Goal: Task Accomplishment & Management: Complete application form

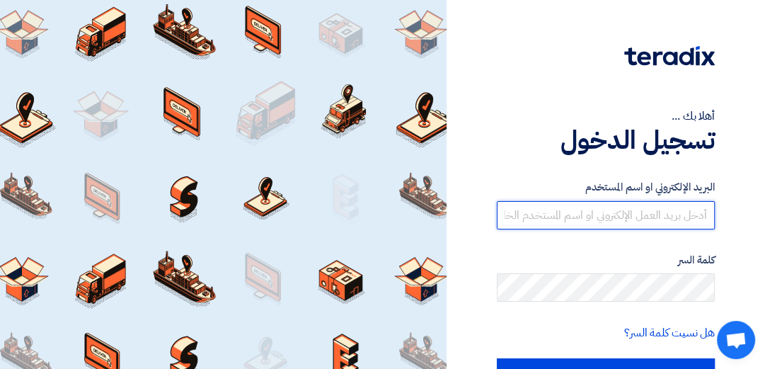
type input "[EMAIL_ADDRESS][DOMAIN_NAME]"
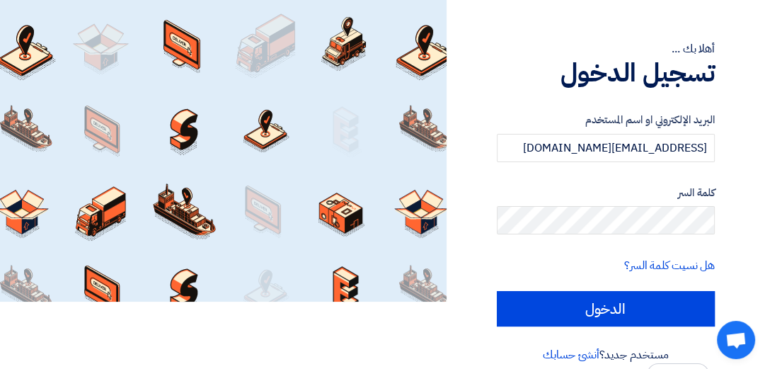
scroll to position [74, 0]
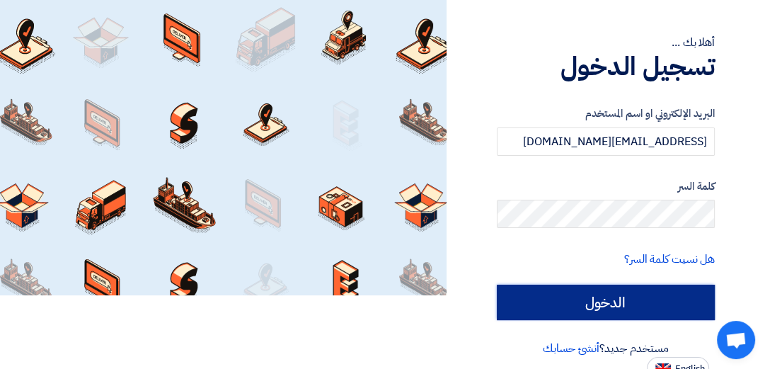
click at [620, 308] on input "الدخول" at bounding box center [606, 302] width 218 height 35
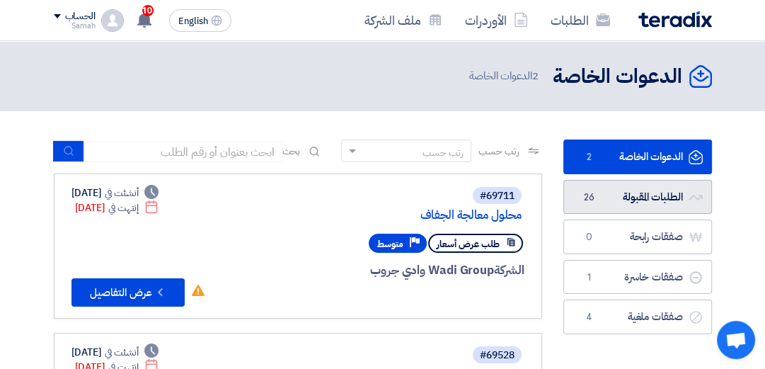
click at [650, 198] on link "الطلبات المقبولة الطلبات المقبولة 26" at bounding box center [638, 197] width 149 height 35
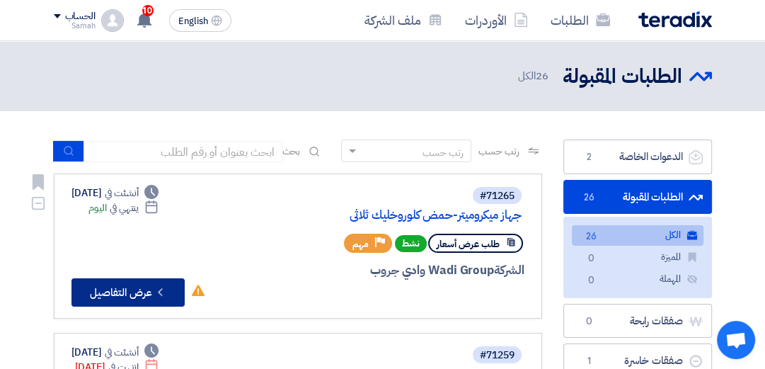
click at [144, 291] on button "Check details عرض التفاصيل" at bounding box center [128, 292] width 113 height 28
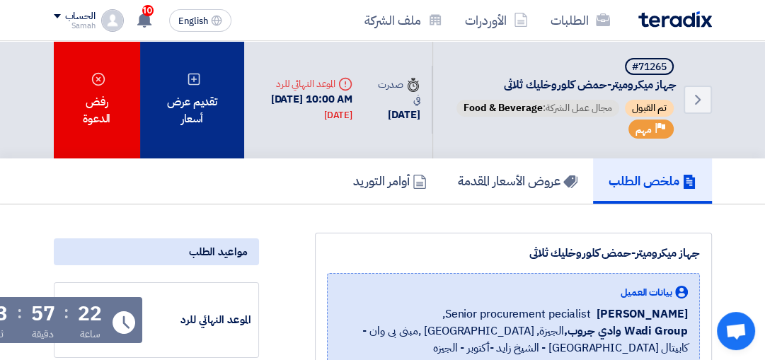
click at [191, 96] on div "تقديم عرض أسعار" at bounding box center [192, 100] width 105 height 118
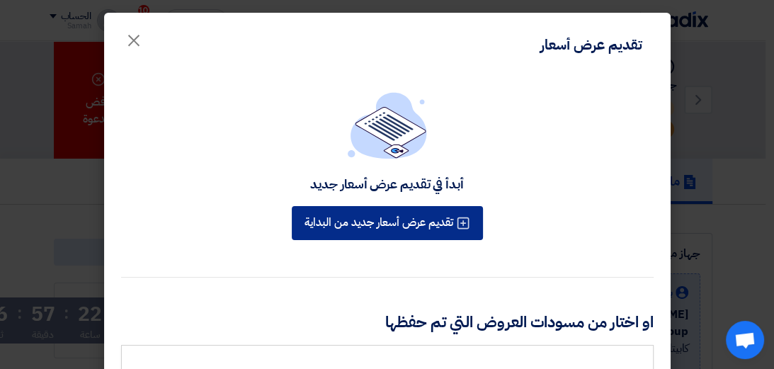
click at [375, 225] on button "تقديم عرض أسعار جديد من البداية" at bounding box center [387, 223] width 191 height 34
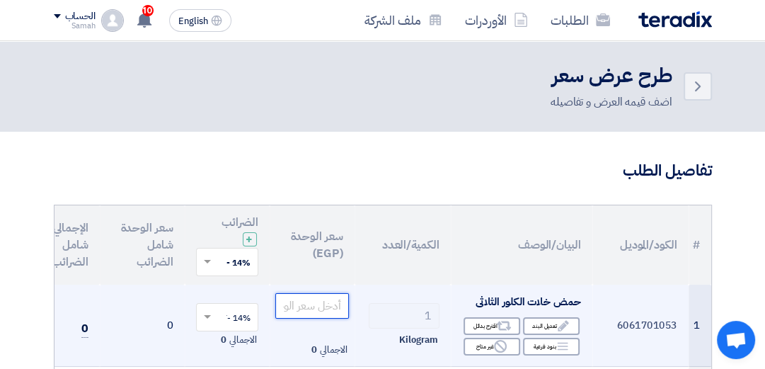
click at [307, 310] on input "number" at bounding box center [312, 305] width 74 height 25
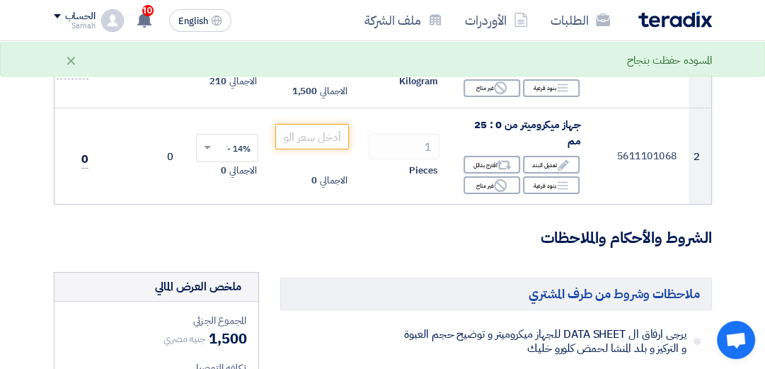
scroll to position [261, 0]
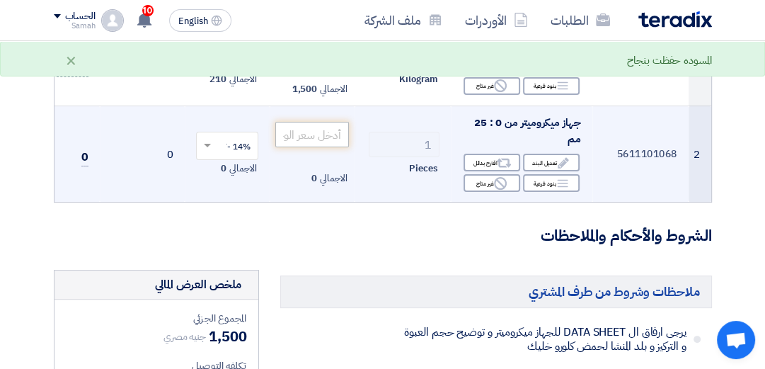
type input "1500"
click at [313, 133] on input "number" at bounding box center [312, 134] width 74 height 25
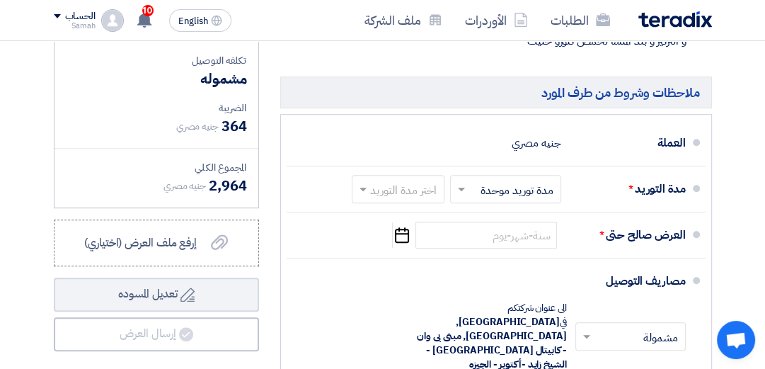
scroll to position [606, 0]
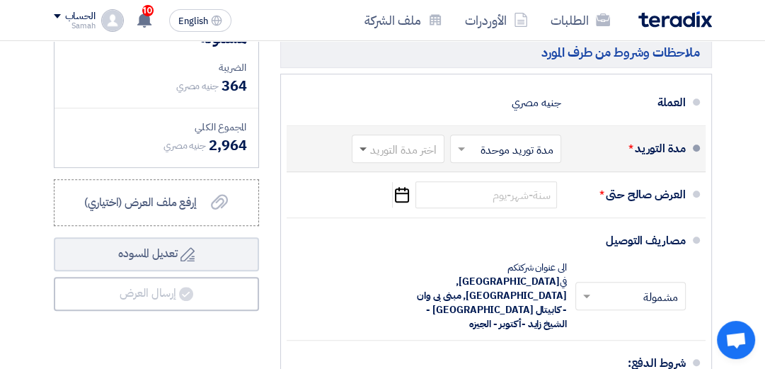
type input "1100"
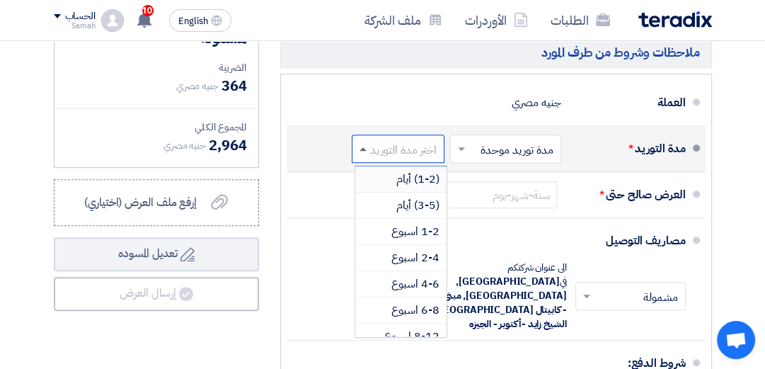
click at [360, 151] on span at bounding box center [363, 149] width 7 height 4
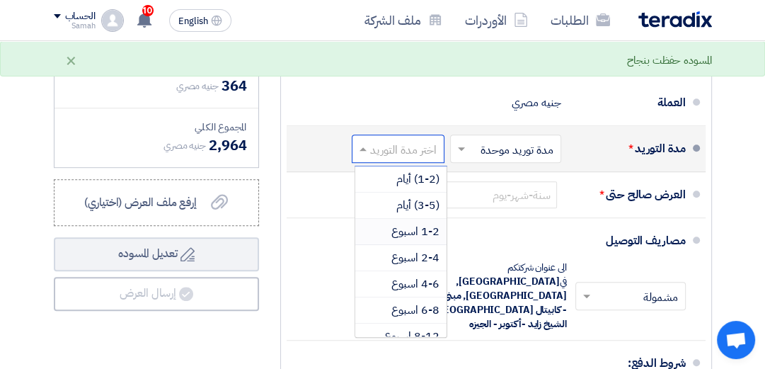
click at [380, 239] on div "1-2 اسبوع" at bounding box center [400, 232] width 91 height 26
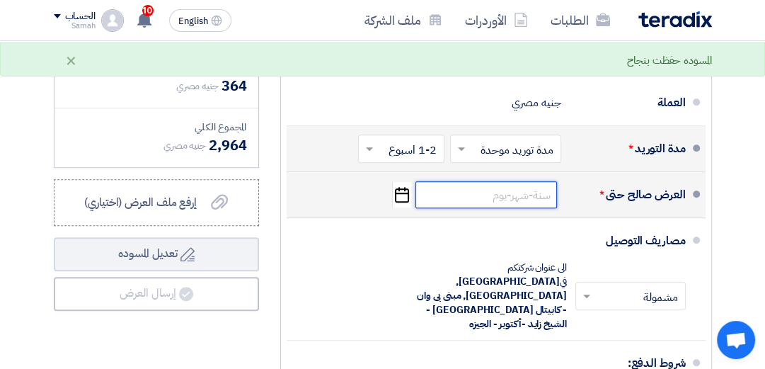
click at [484, 207] on input at bounding box center [487, 194] width 142 height 27
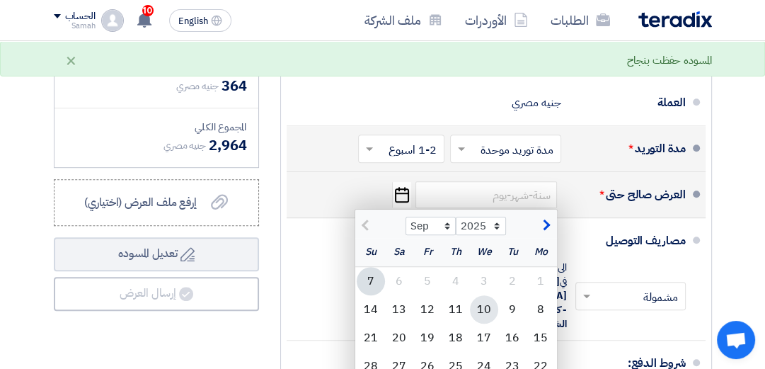
click at [484, 317] on div "10" at bounding box center [484, 309] width 28 height 28
type input "[DATE]"
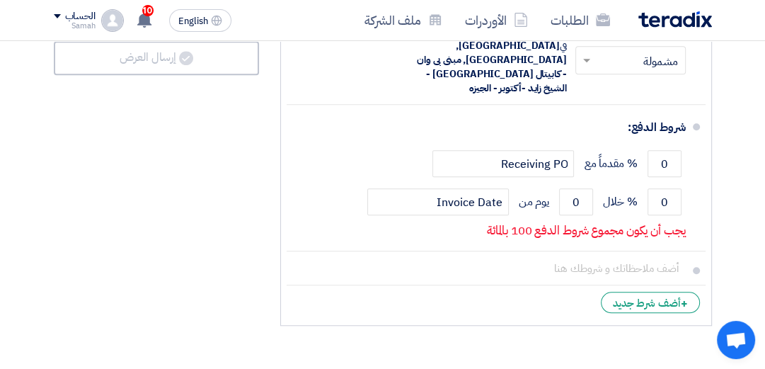
scroll to position [867, 0]
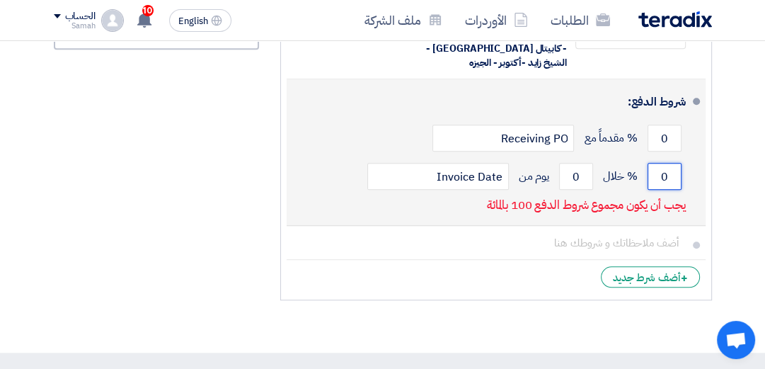
drag, startPoint x: 677, startPoint y: 154, endPoint x: 657, endPoint y: 157, distance: 20.1
click at [657, 163] on input "0" at bounding box center [665, 176] width 34 height 27
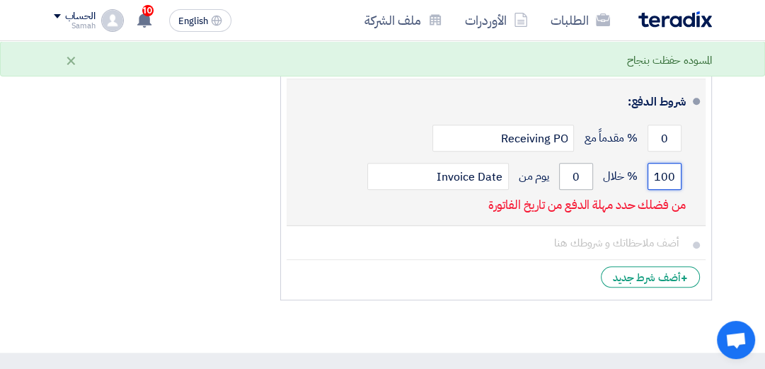
type input "100"
drag, startPoint x: 586, startPoint y: 156, endPoint x: 565, endPoint y: 158, distance: 21.3
click at [565, 163] on input "0" at bounding box center [576, 176] width 34 height 27
type input "9"
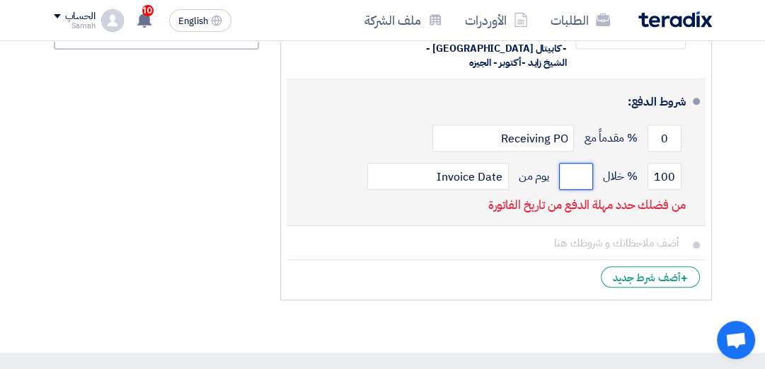
type input "4"
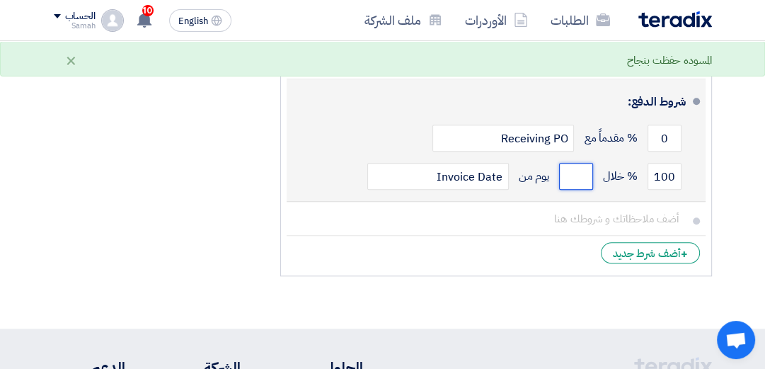
type input "5"
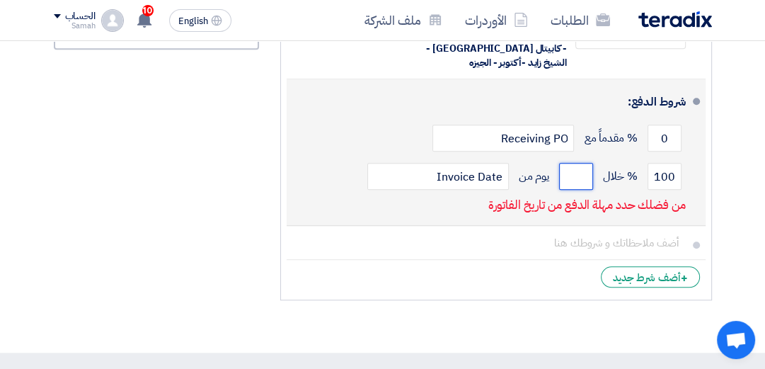
type input "6"
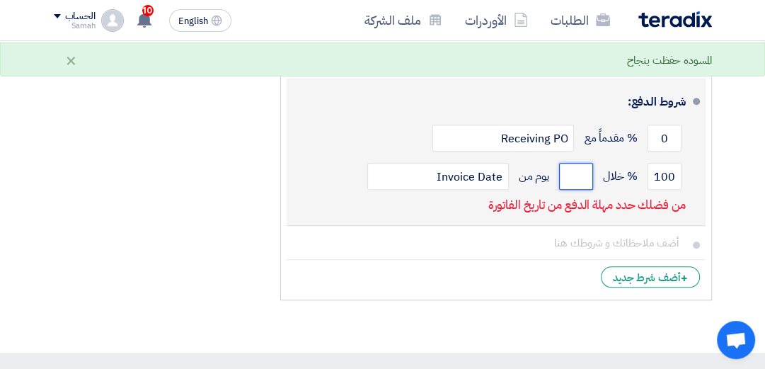
type input "9"
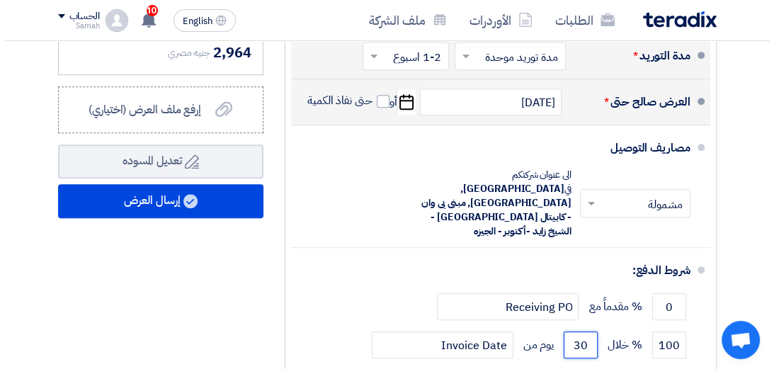
scroll to position [691, 0]
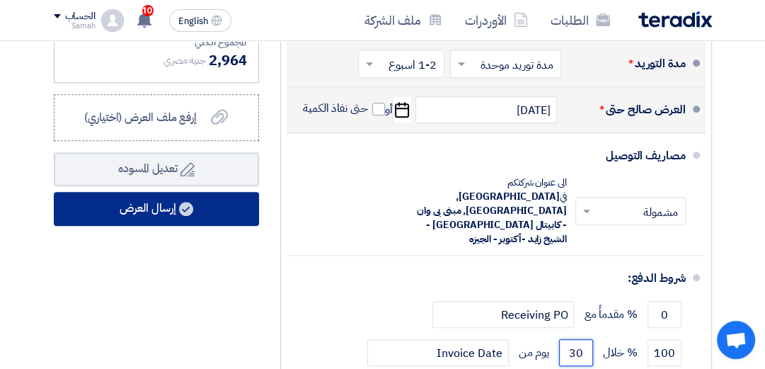
type input "30"
click at [156, 208] on button "إرسال العرض" at bounding box center [156, 209] width 205 height 34
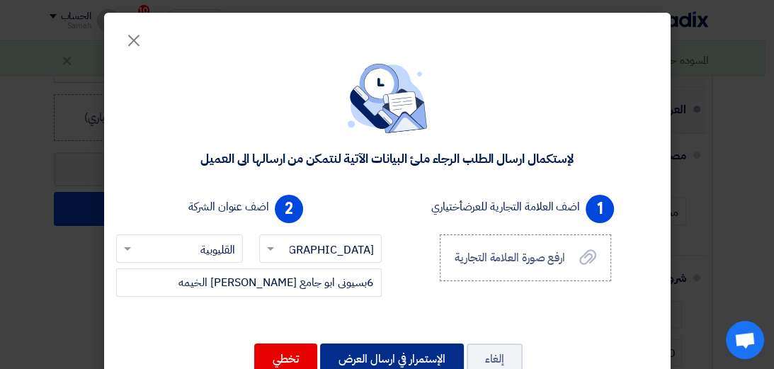
click at [402, 355] on button "الإستمرار في ارسال العرض" at bounding box center [392, 358] width 144 height 31
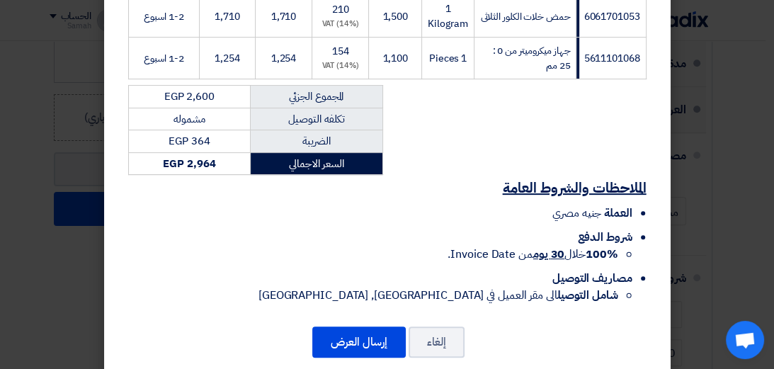
scroll to position [326, 0]
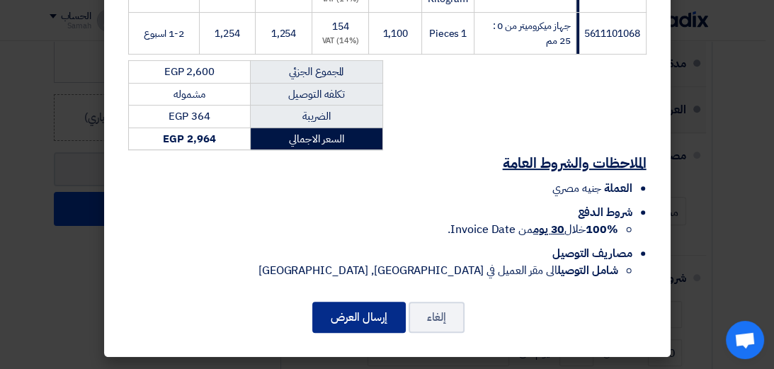
click at [370, 314] on button "إرسال العرض" at bounding box center [358, 317] width 93 height 31
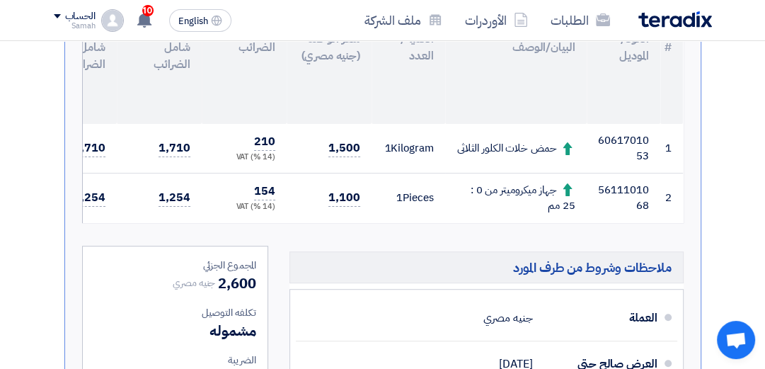
scroll to position [470, 0]
